Goal: Information Seeking & Learning: Learn about a topic

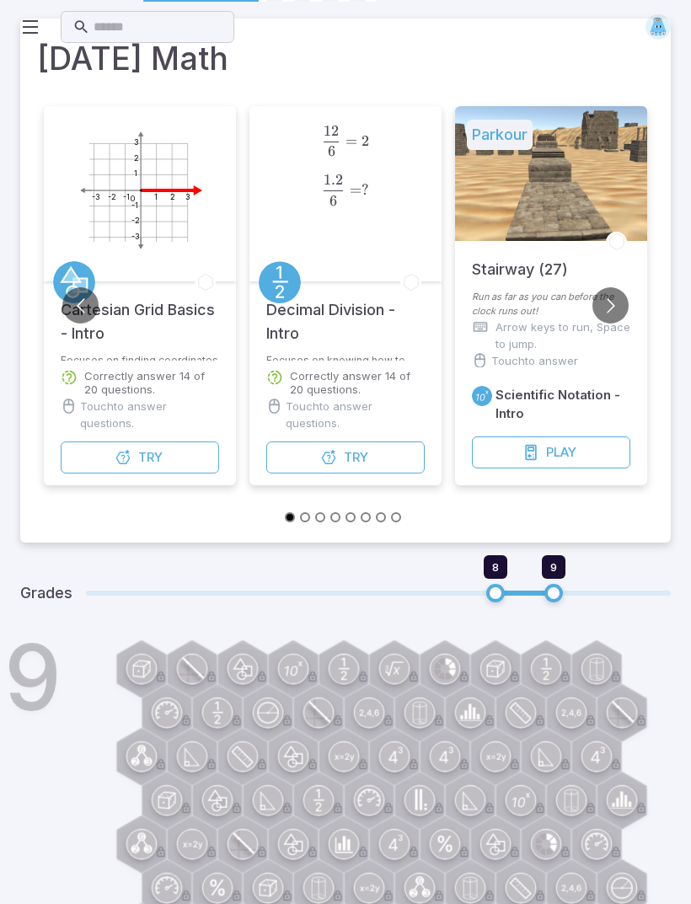
scroll to position [120, 0]
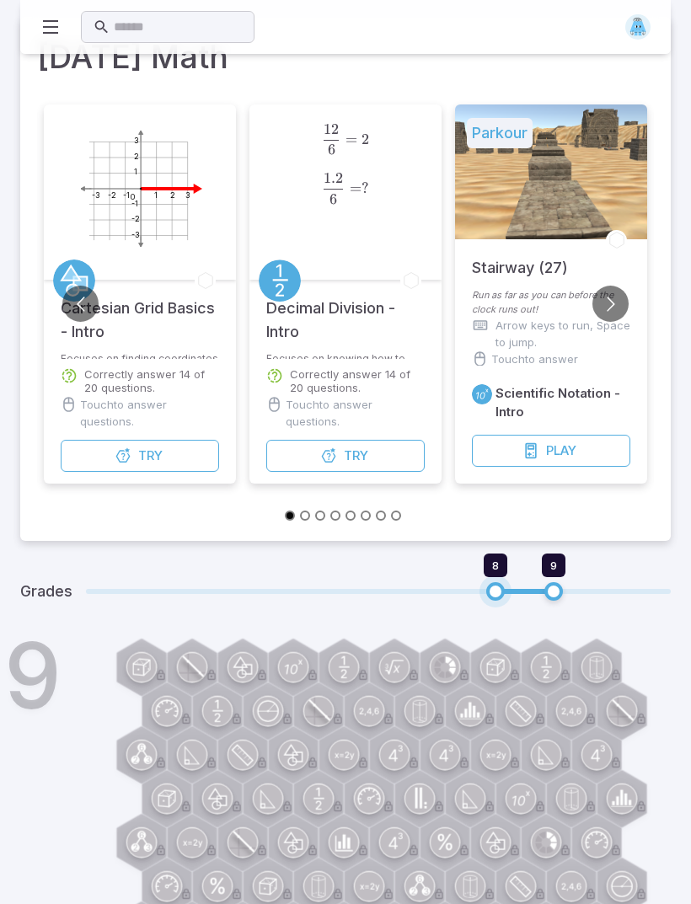
click at [503, 592] on span "8" at bounding box center [495, 591] width 19 height 19
type input "*"
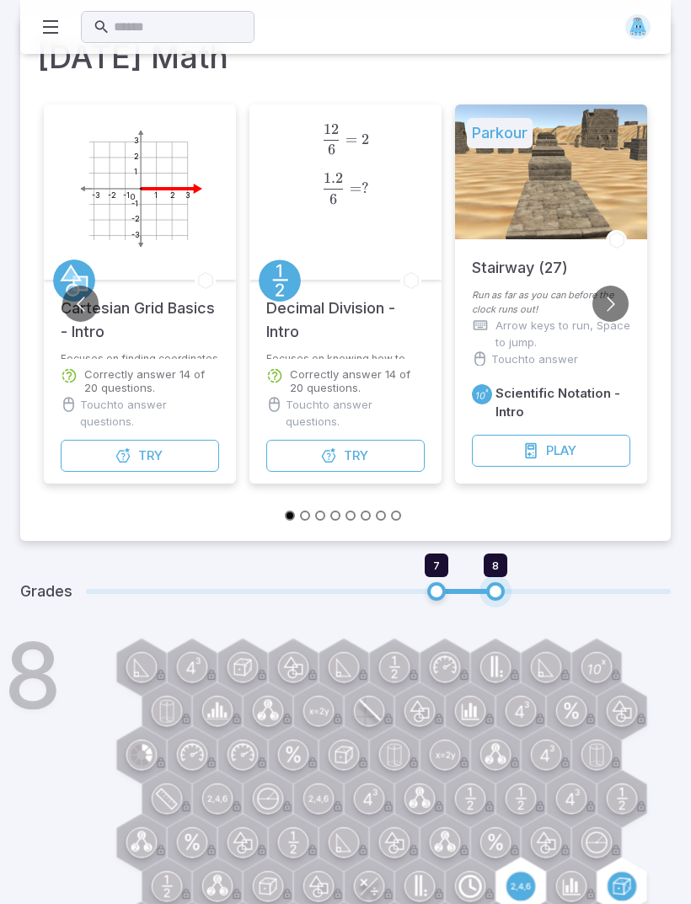
click at [13, 675] on h1 "8" at bounding box center [32, 675] width 57 height 91
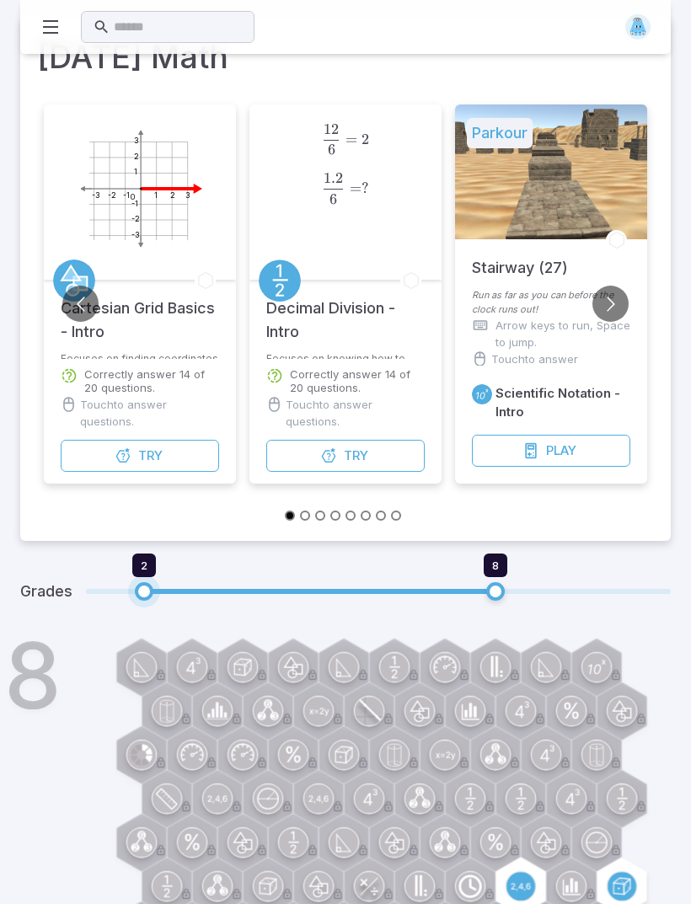
click at [116, 596] on span "2 8" at bounding box center [378, 591] width 584 height 34
type input "*"
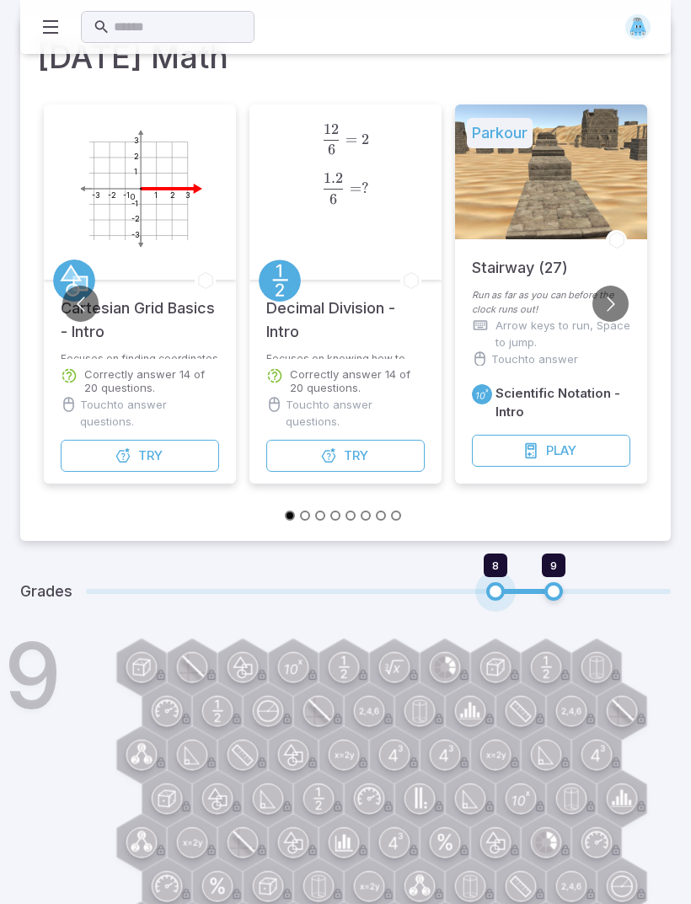
type input "*"
type input "**"
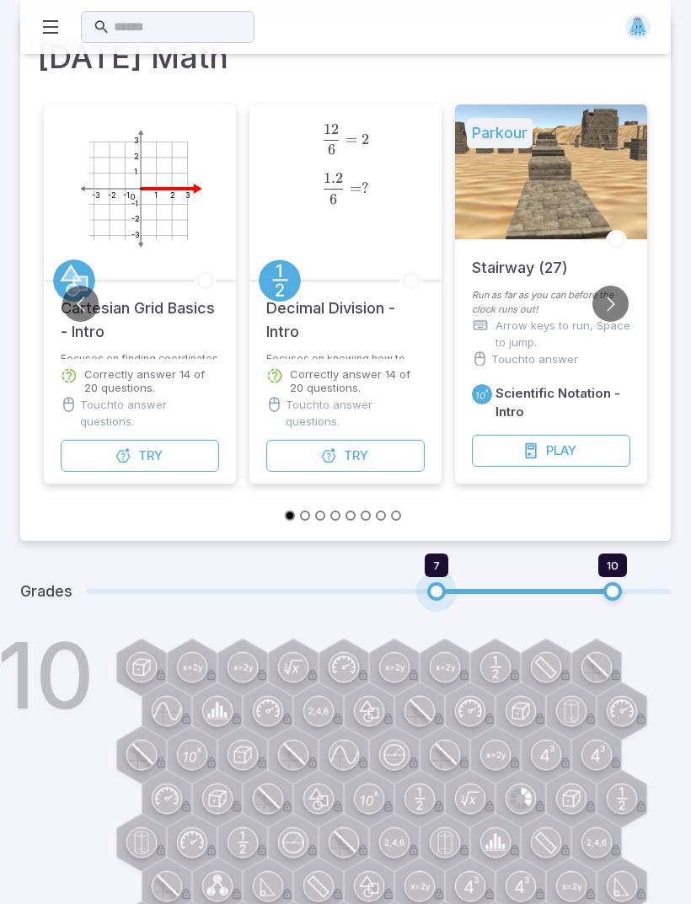
type input "*"
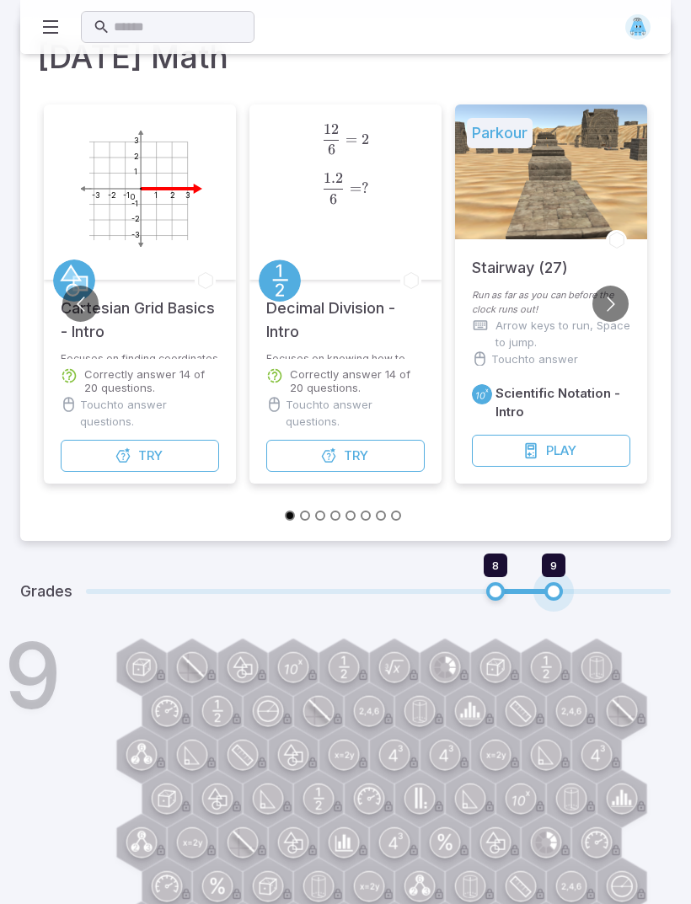
type input "*"
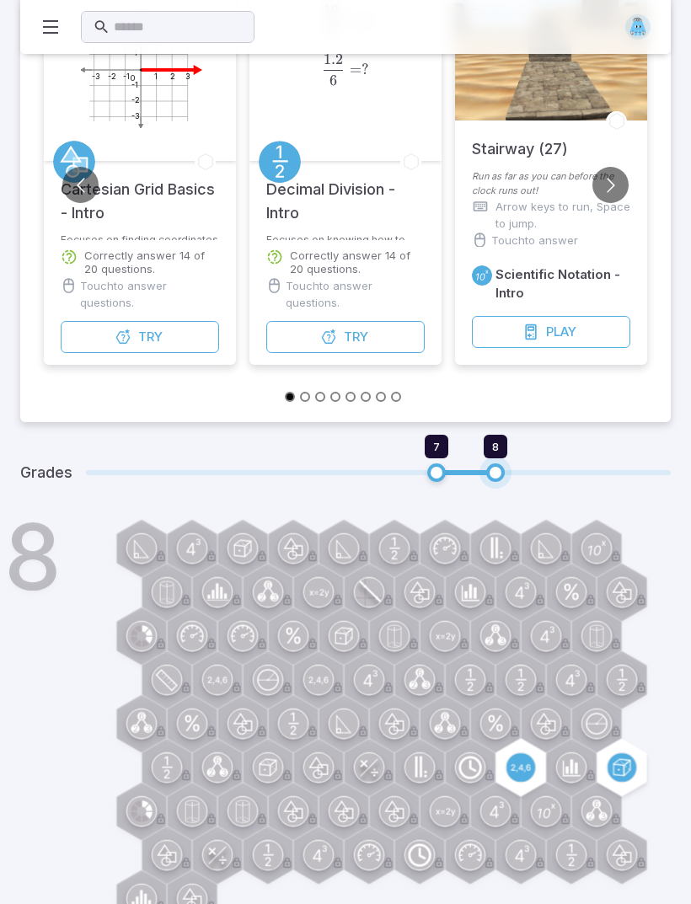
scroll to position [240, 0]
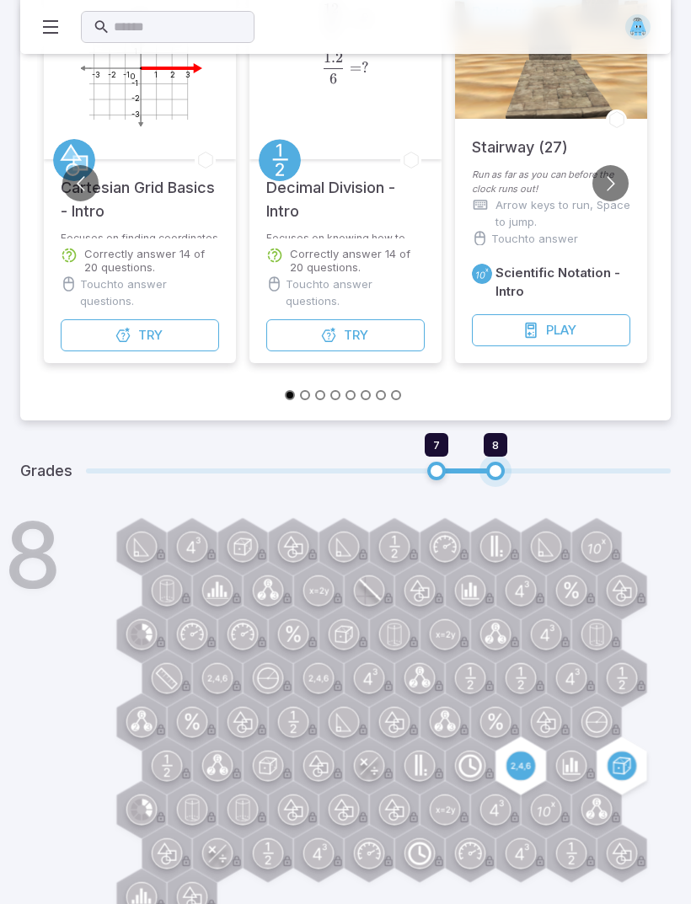
click at [573, 766] on circle at bounding box center [571, 765] width 29 height 29
click at [528, 766] on circle at bounding box center [520, 765] width 29 height 29
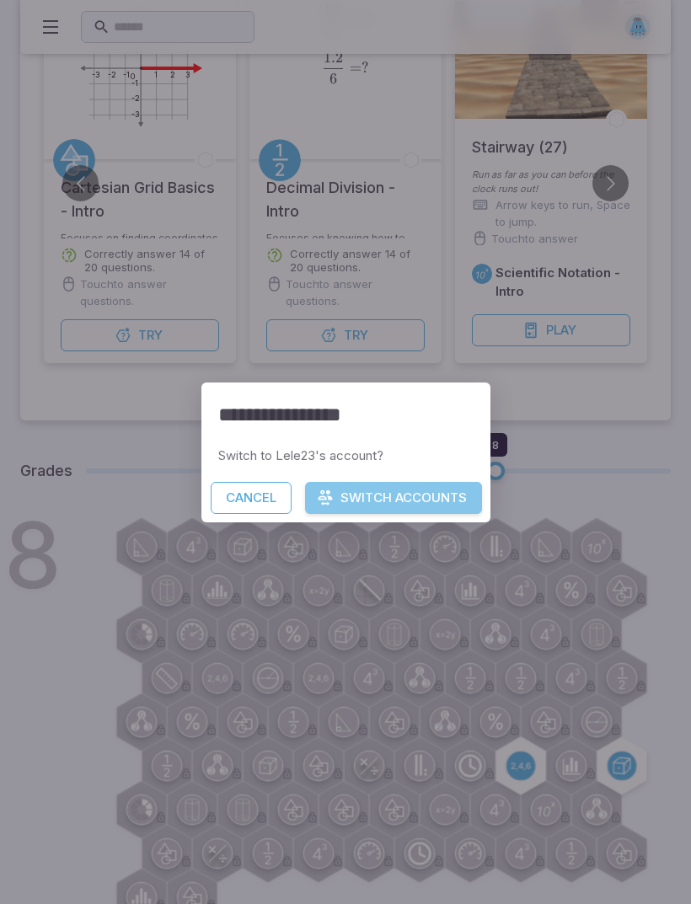
click at [336, 514] on button "Switch Accounts" at bounding box center [393, 498] width 177 height 32
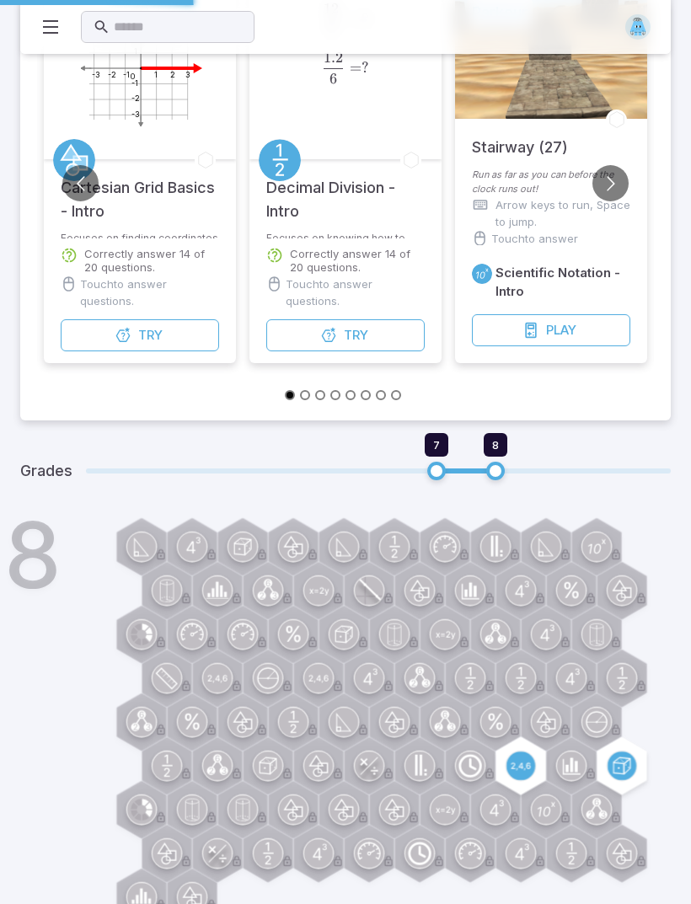
scroll to position [296, 0]
